Goal: Task Accomplishment & Management: Complete application form

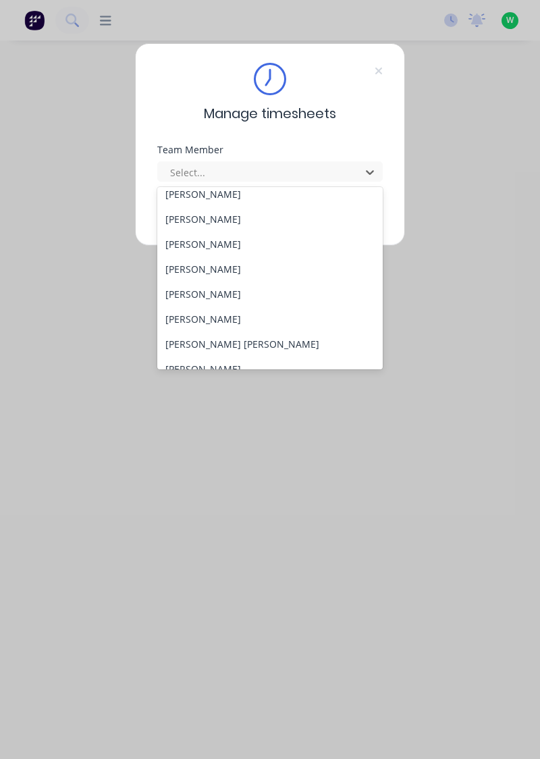
scroll to position [109, 0]
click at [165, 332] on div "[PERSON_NAME] [PERSON_NAME]" at bounding box center [270, 342] width 226 height 25
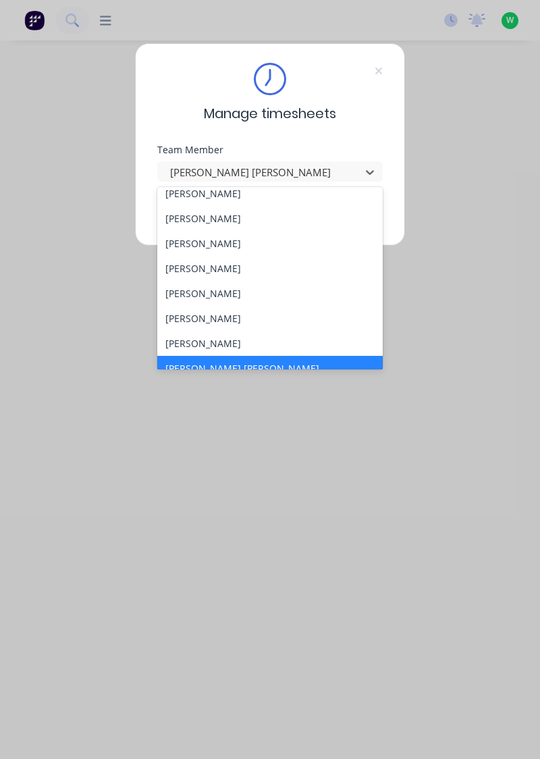
scroll to position [85, 0]
click at [169, 335] on div "[PERSON_NAME]" at bounding box center [270, 342] width 226 height 25
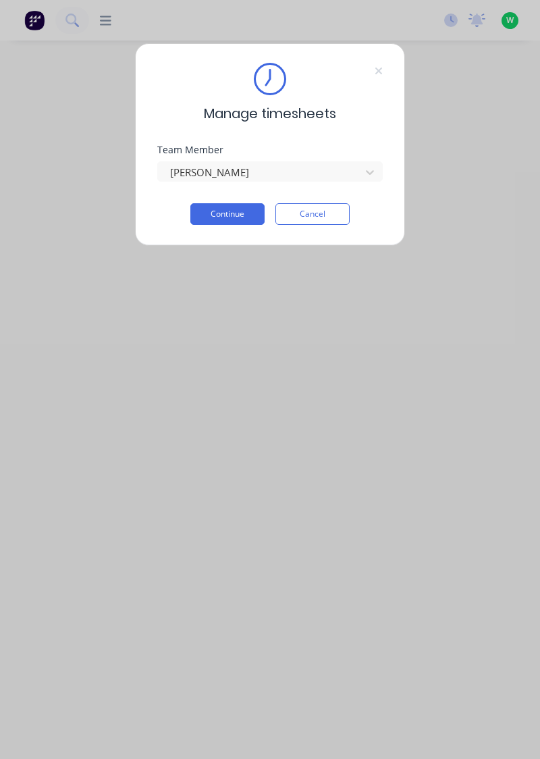
click at [240, 217] on button "Continue" at bounding box center [228, 214] width 74 height 22
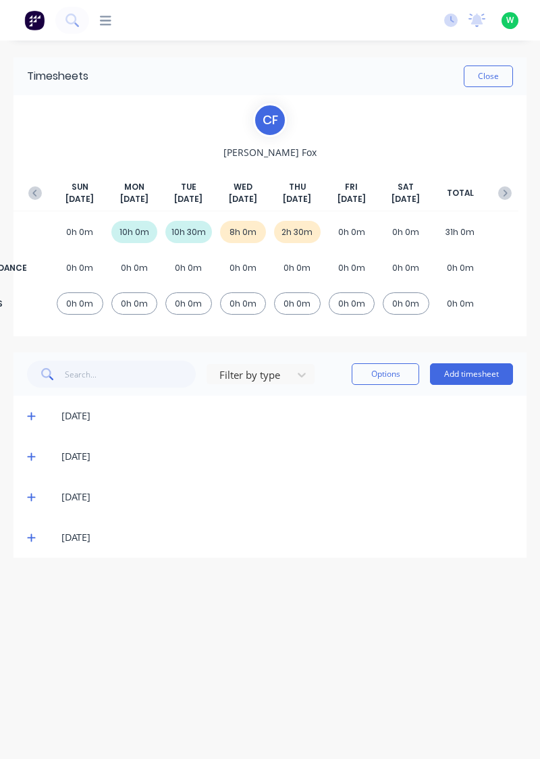
click at [484, 378] on button "Add timesheet" at bounding box center [471, 374] width 83 height 22
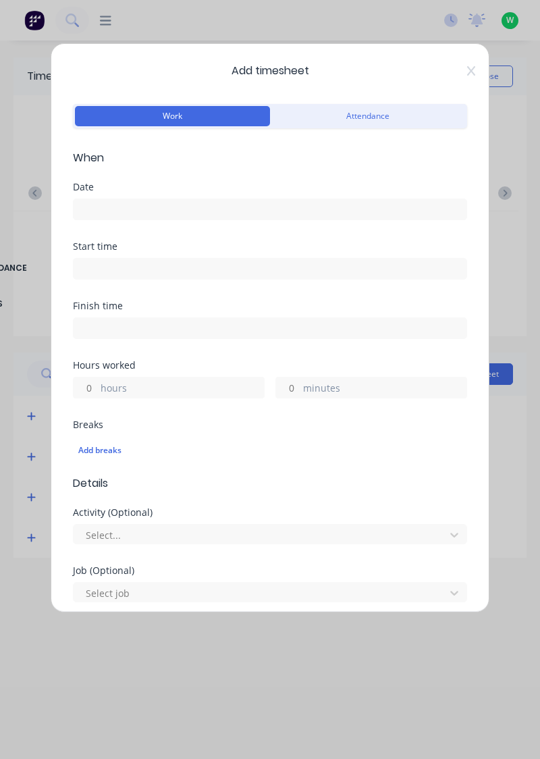
click at [211, 213] on input at bounding box center [270, 209] width 393 height 20
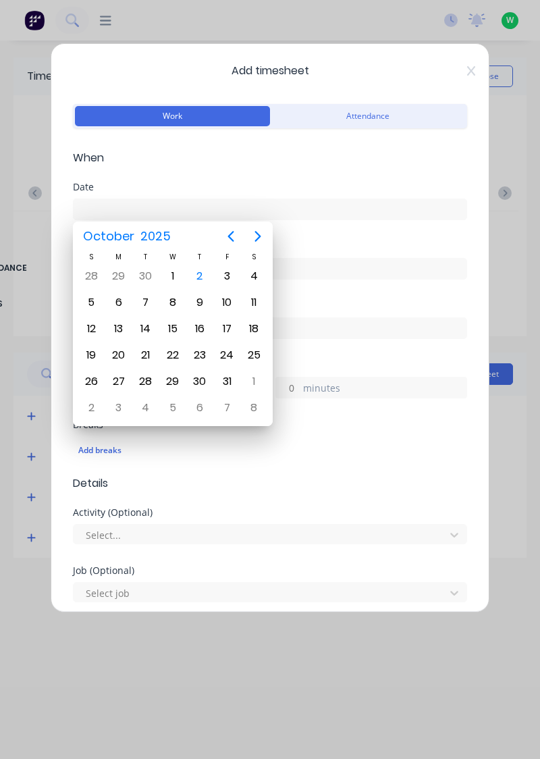
click at [201, 271] on div "2" at bounding box center [200, 276] width 20 height 20
type input "[DATE]"
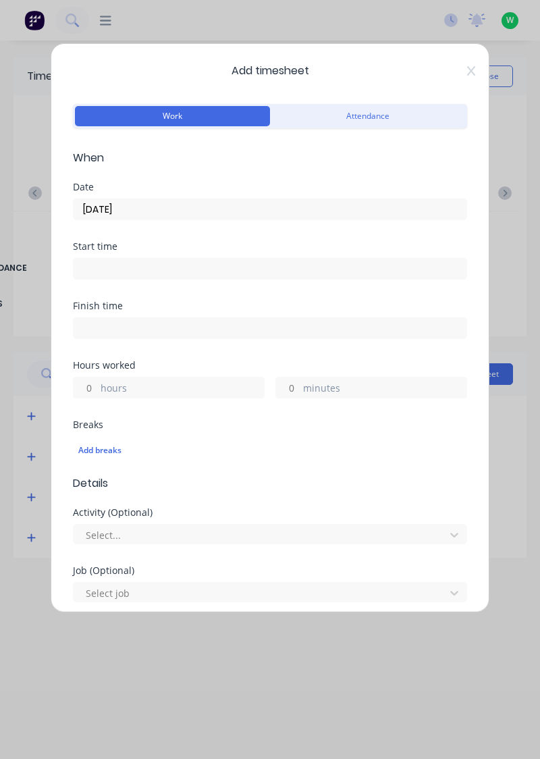
click at [150, 395] on label "hours" at bounding box center [182, 389] width 163 height 17
click at [97, 395] on input "hours" at bounding box center [86, 388] width 24 height 20
type input "2"
type input "1"
click at [328, 391] on label "minutes" at bounding box center [384, 389] width 163 height 17
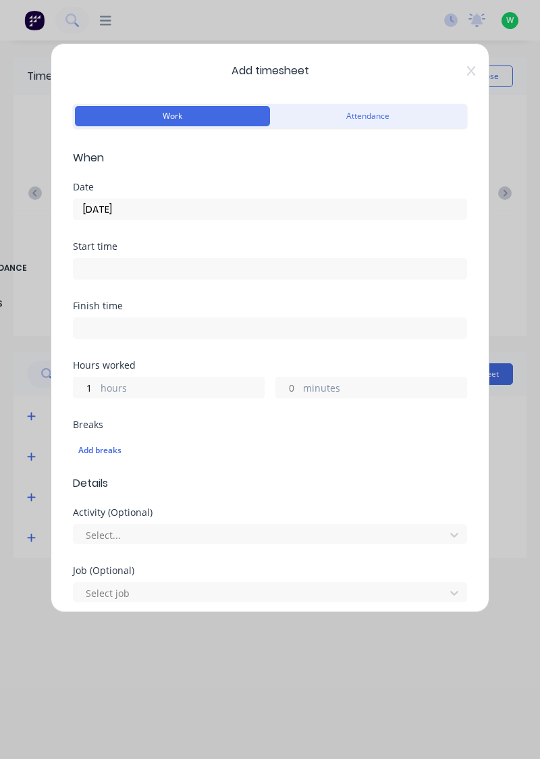
click at [300, 391] on input "minutes" at bounding box center [288, 388] width 24 height 20
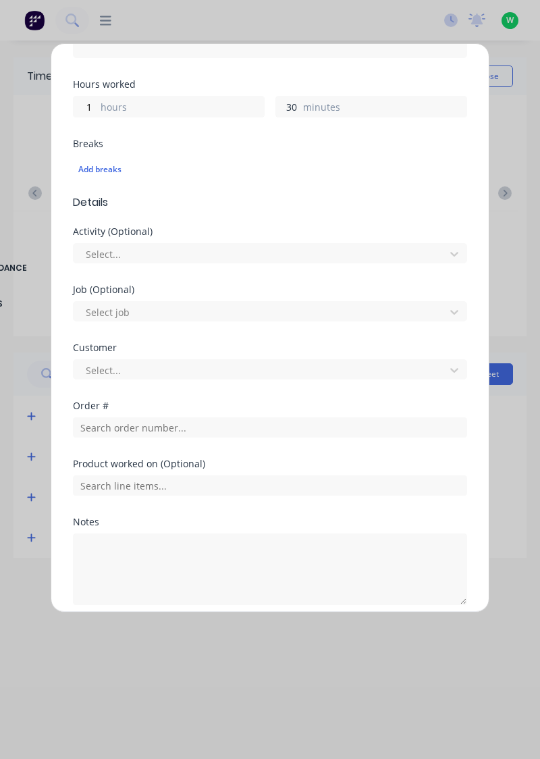
scroll to position [334, 0]
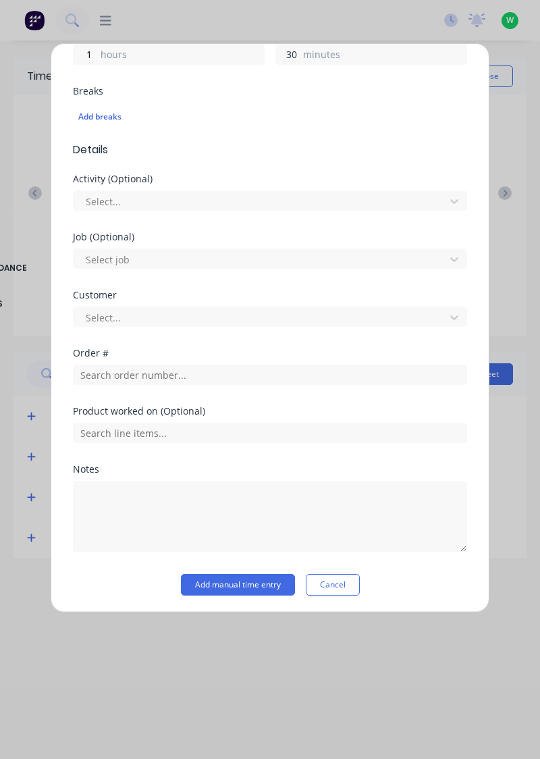
type input "30"
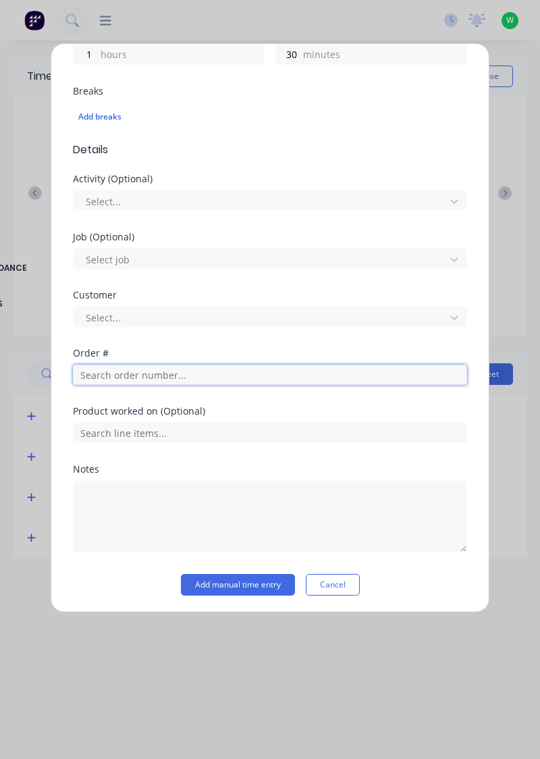
click at [197, 376] on input "text" at bounding box center [270, 375] width 395 height 20
type input "19177"
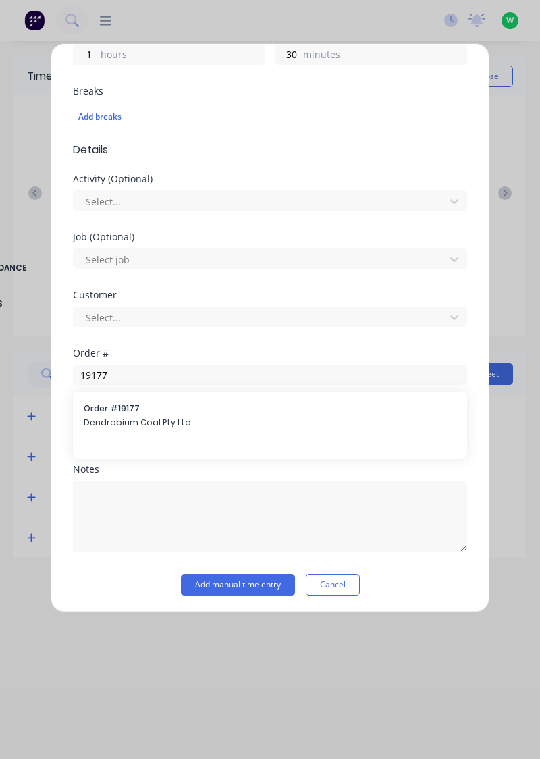
click at [155, 427] on div "Order # 19177 Dendrobium Coal Pty Ltd" at bounding box center [270, 417] width 373 height 28
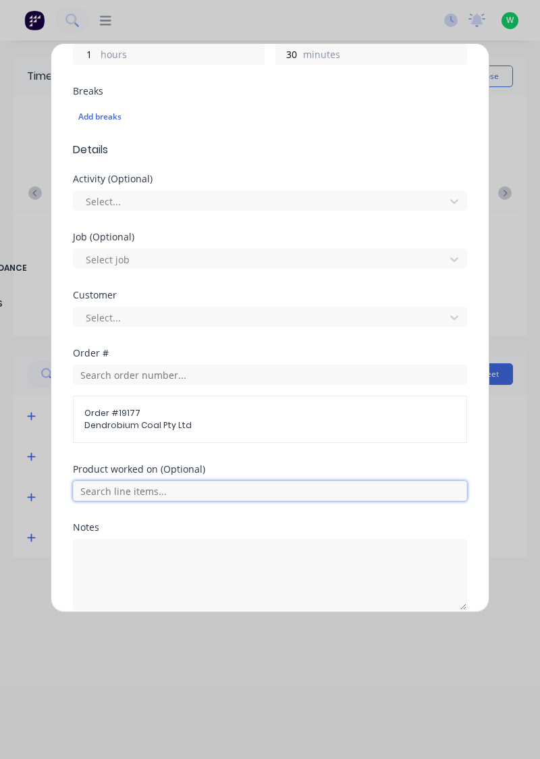
click at [159, 493] on input "text" at bounding box center [270, 491] width 395 height 20
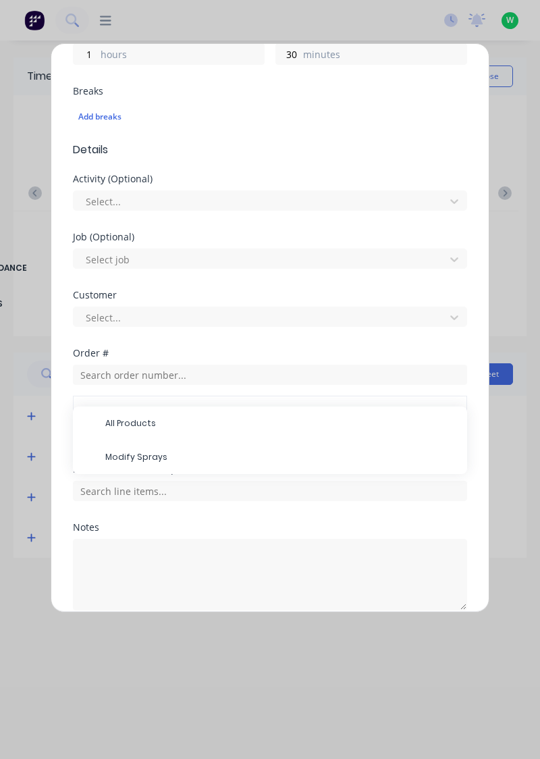
click at [143, 458] on span "Modify Sprays" at bounding box center [280, 457] width 351 height 12
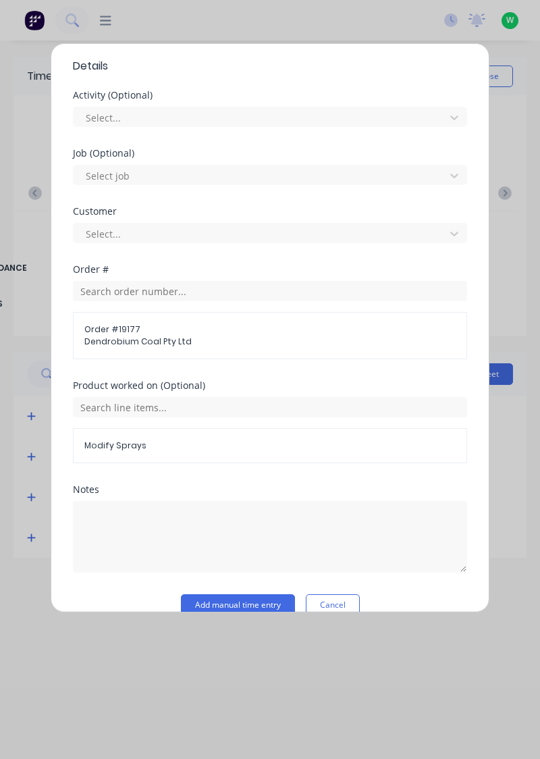
scroll to position [436, 0]
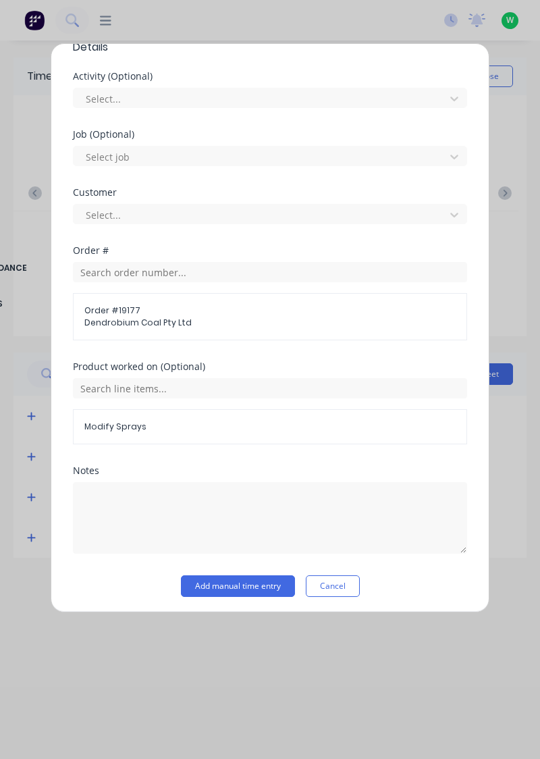
click at [236, 585] on button "Add manual time entry" at bounding box center [238, 587] width 114 height 22
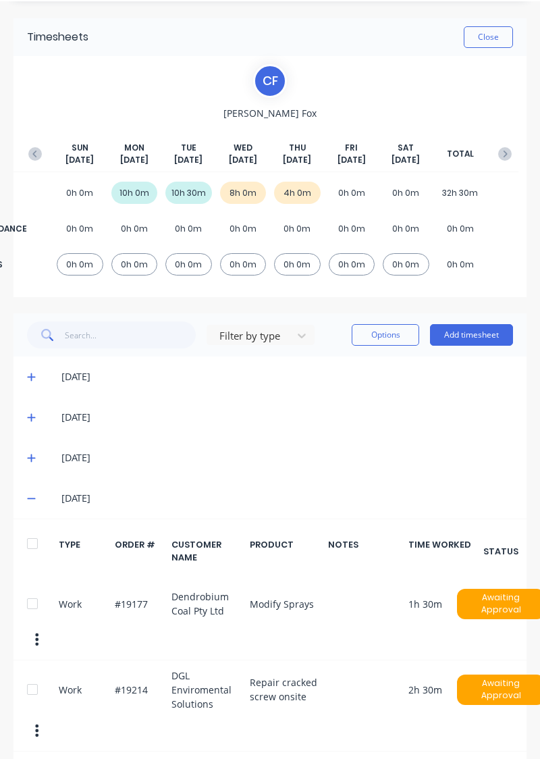
scroll to position [46, 0]
